Goal: Task Accomplishment & Management: Use online tool/utility

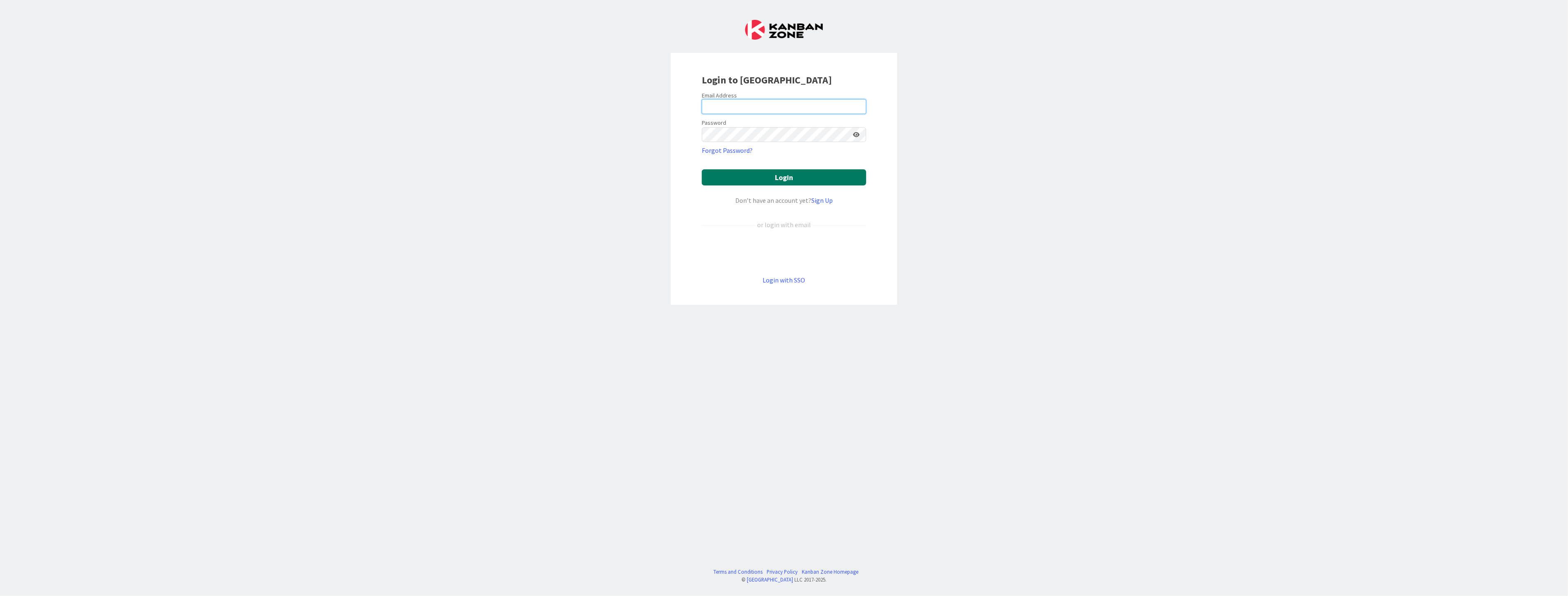
type input "[PERSON_NAME][EMAIL_ADDRESS][PERSON_NAME][DOMAIN_NAME]"
click at [845, 175] on button "Login" at bounding box center [784, 178] width 164 height 16
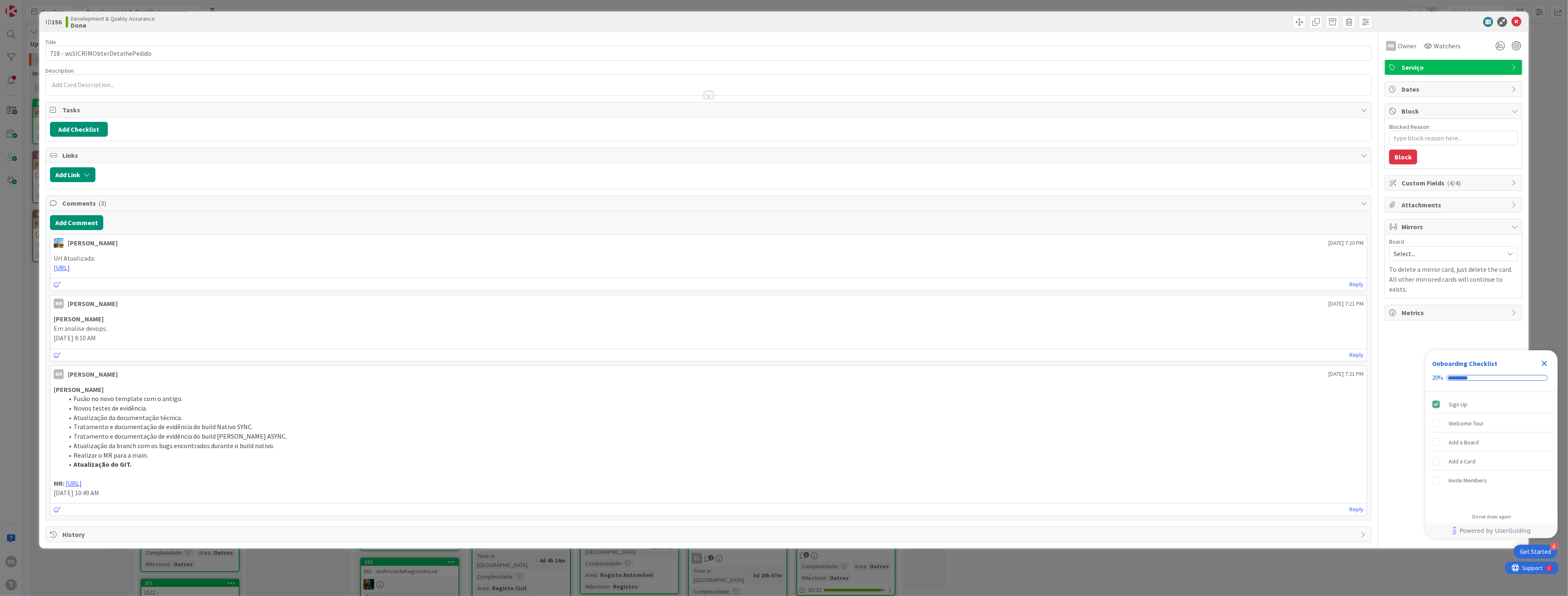
type textarea "x"
click at [1518, 19] on icon at bounding box center [1517, 22] width 10 height 10
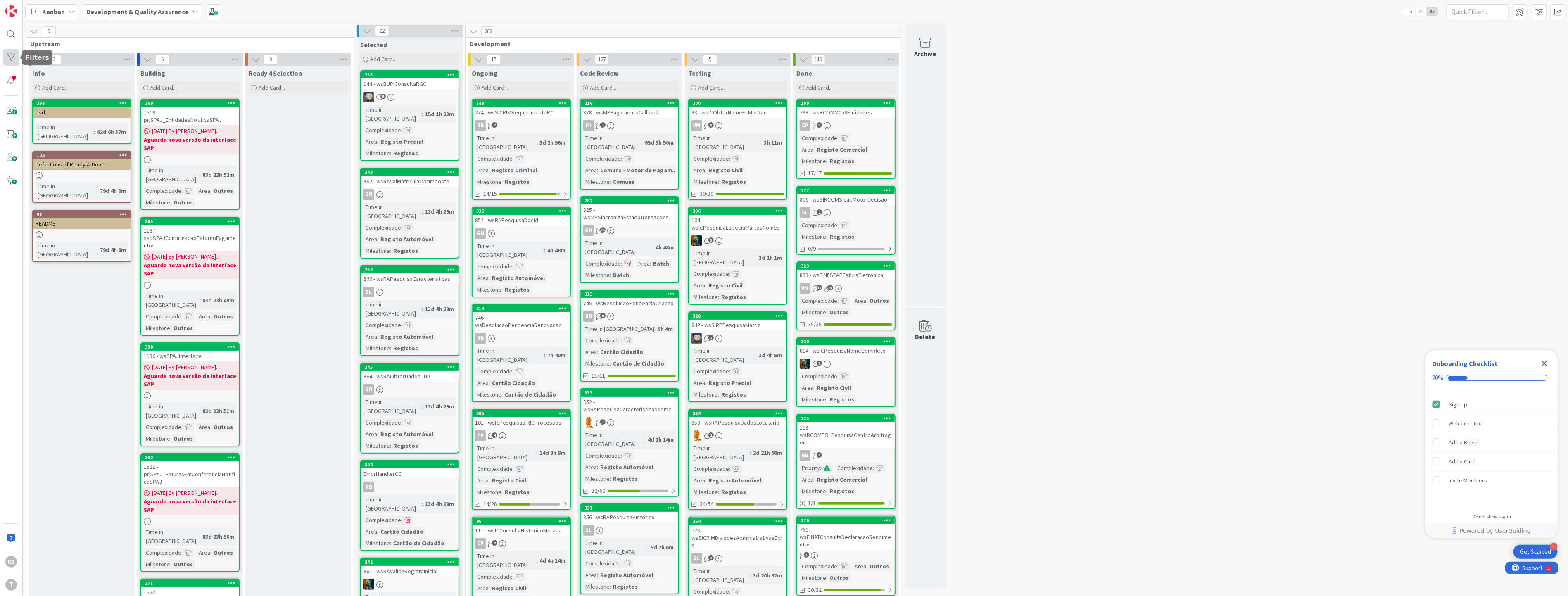
click at [9, 55] on div at bounding box center [11, 57] width 16 height 16
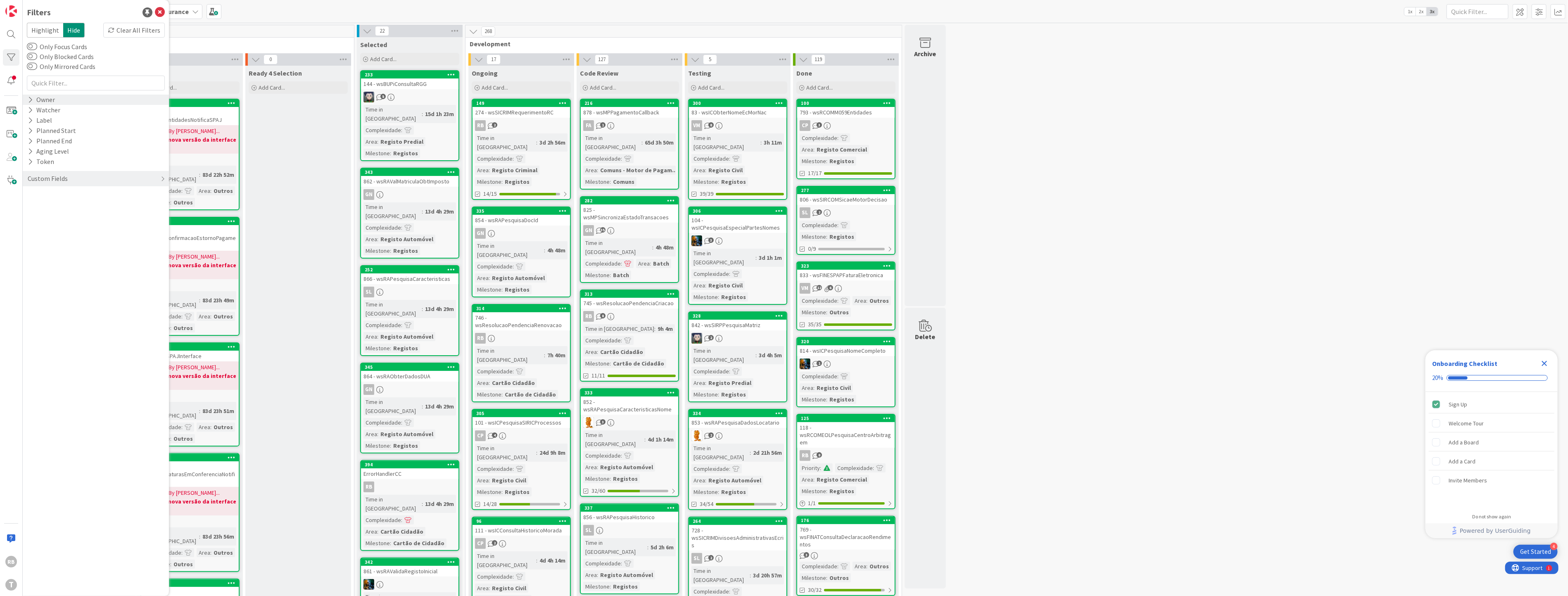
click at [65, 101] on div "Owner" at bounding box center [96, 100] width 146 height 10
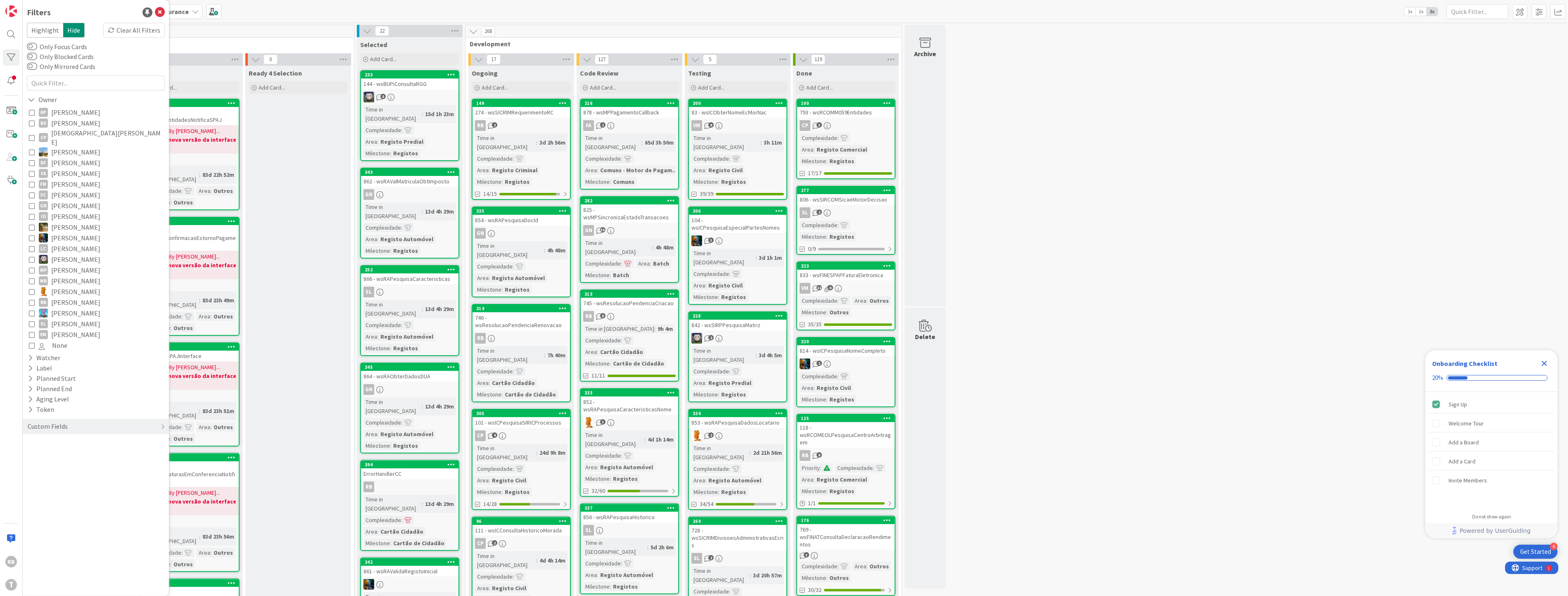
click at [31, 299] on icon at bounding box center [32, 302] width 6 height 6
